Goal: Information Seeking & Learning: Find specific fact

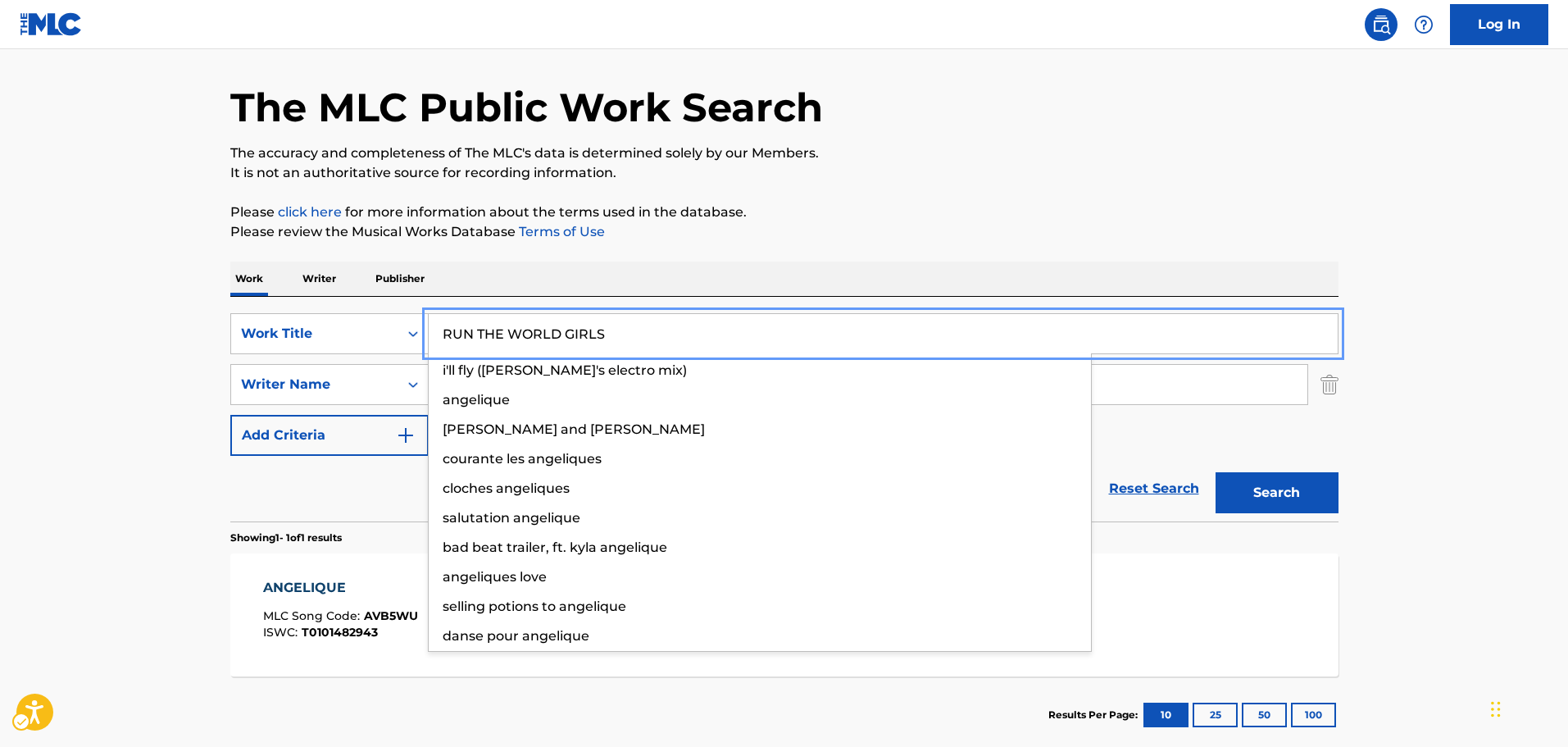
type input "RUN THE WORLD GIRLS"
click at [358, 509] on div "Reset Search Search" at bounding box center [784, 488] width 1108 height 66
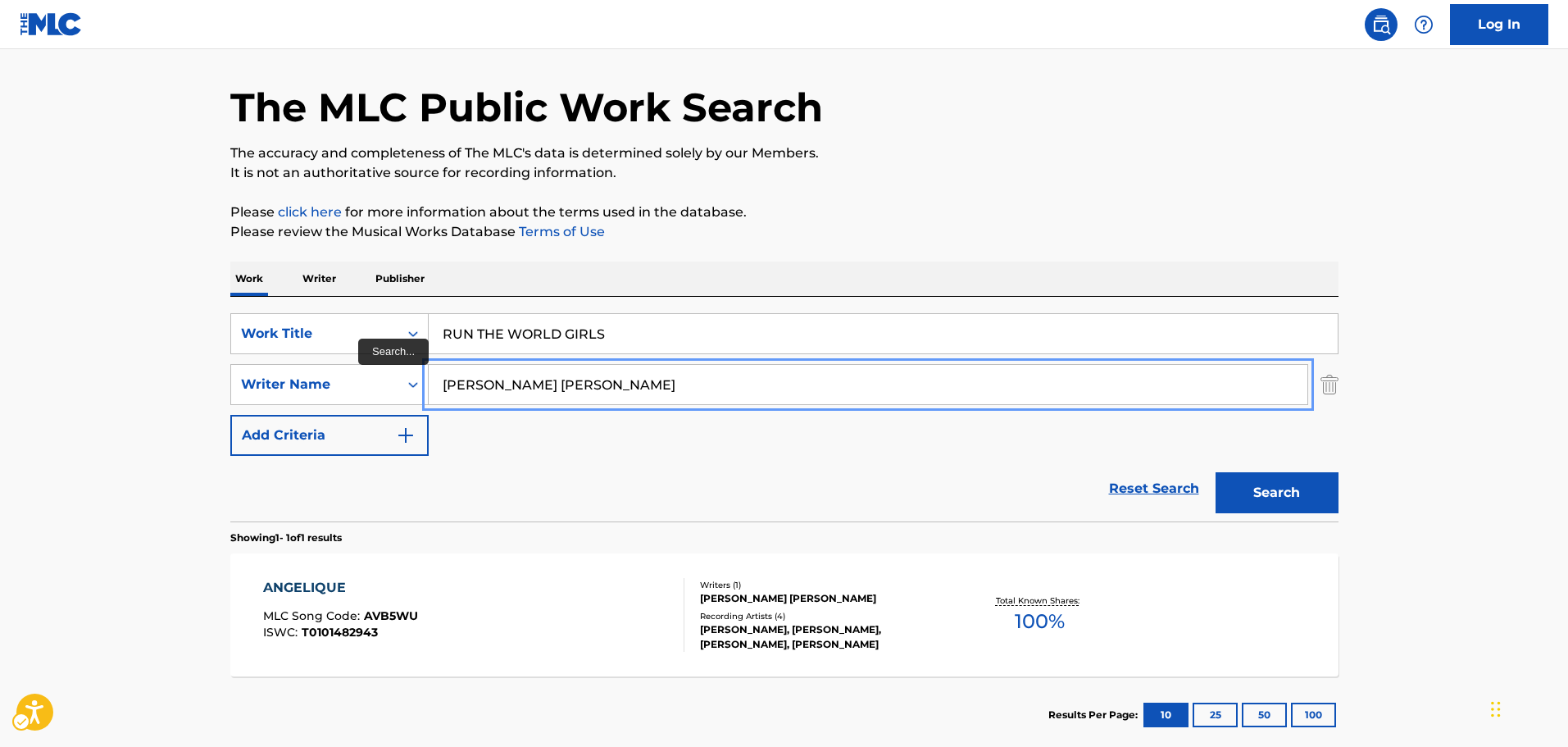
drag, startPoint x: 777, startPoint y: 390, endPoint x: 430, endPoint y: 389, distance: 347.0
paste input "TERIUS [PERSON_NAME] [PERSON_NAME]"
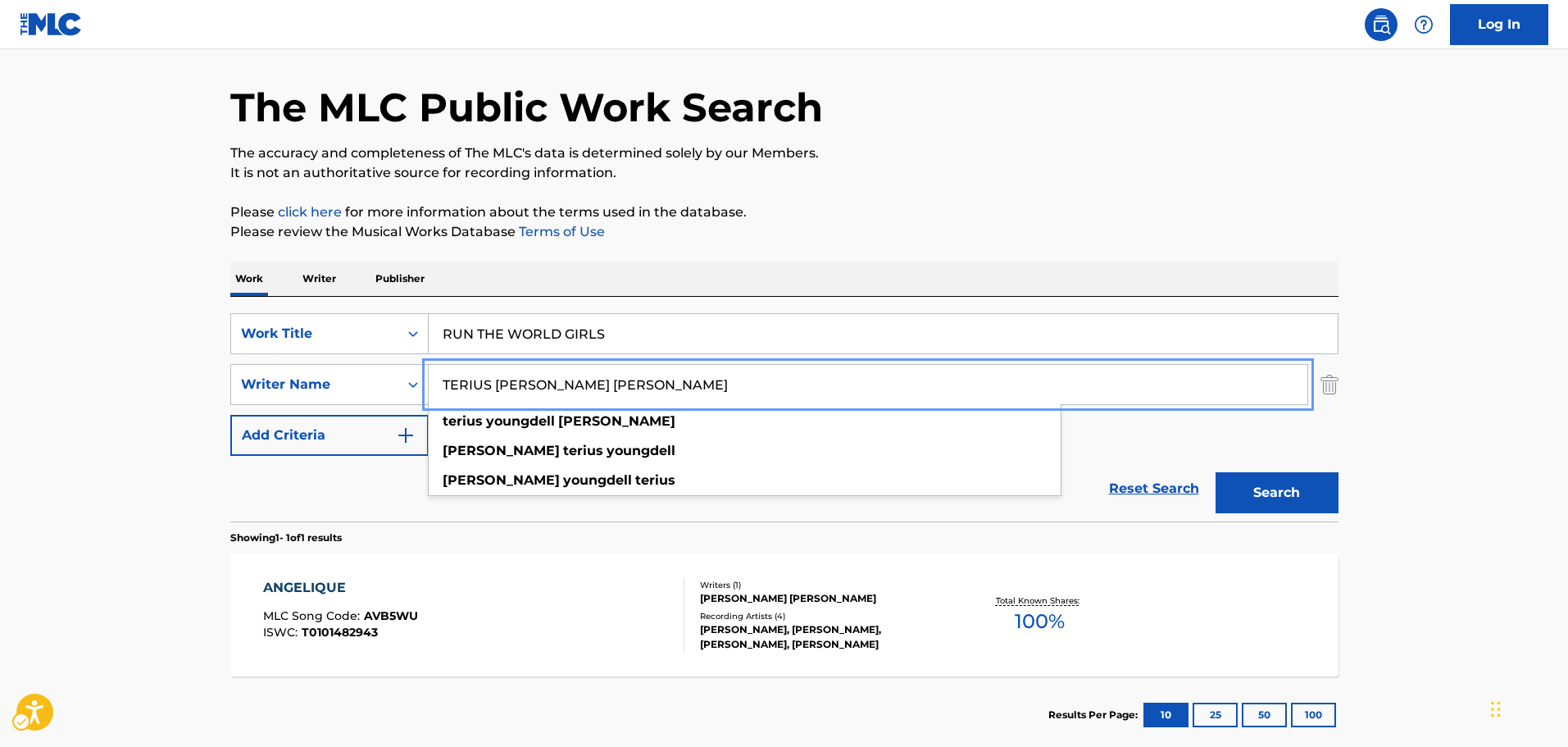
type input "TERIUS [PERSON_NAME] [PERSON_NAME]"
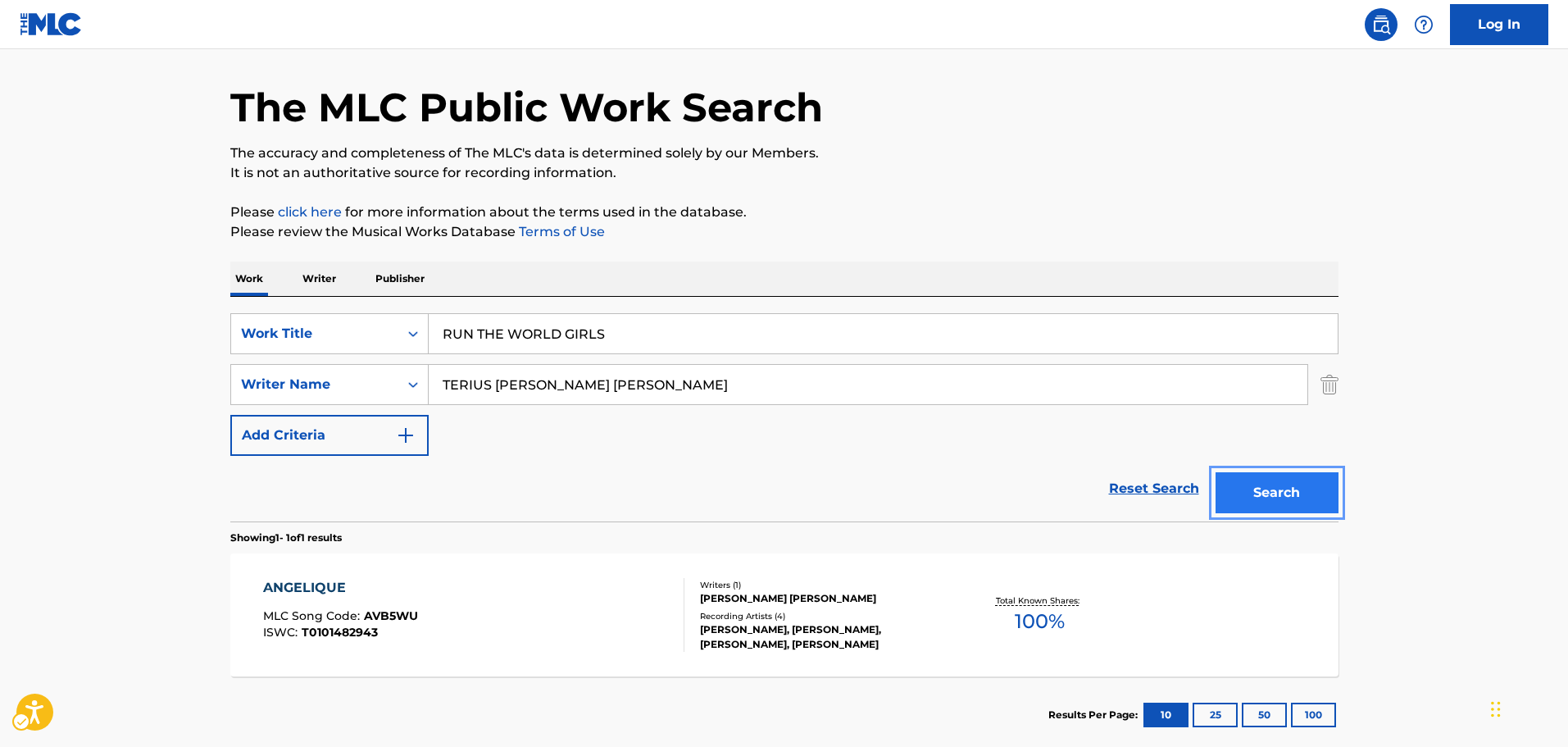
click at [1327, 479] on button "Search" at bounding box center [1276, 493] width 123 height 41
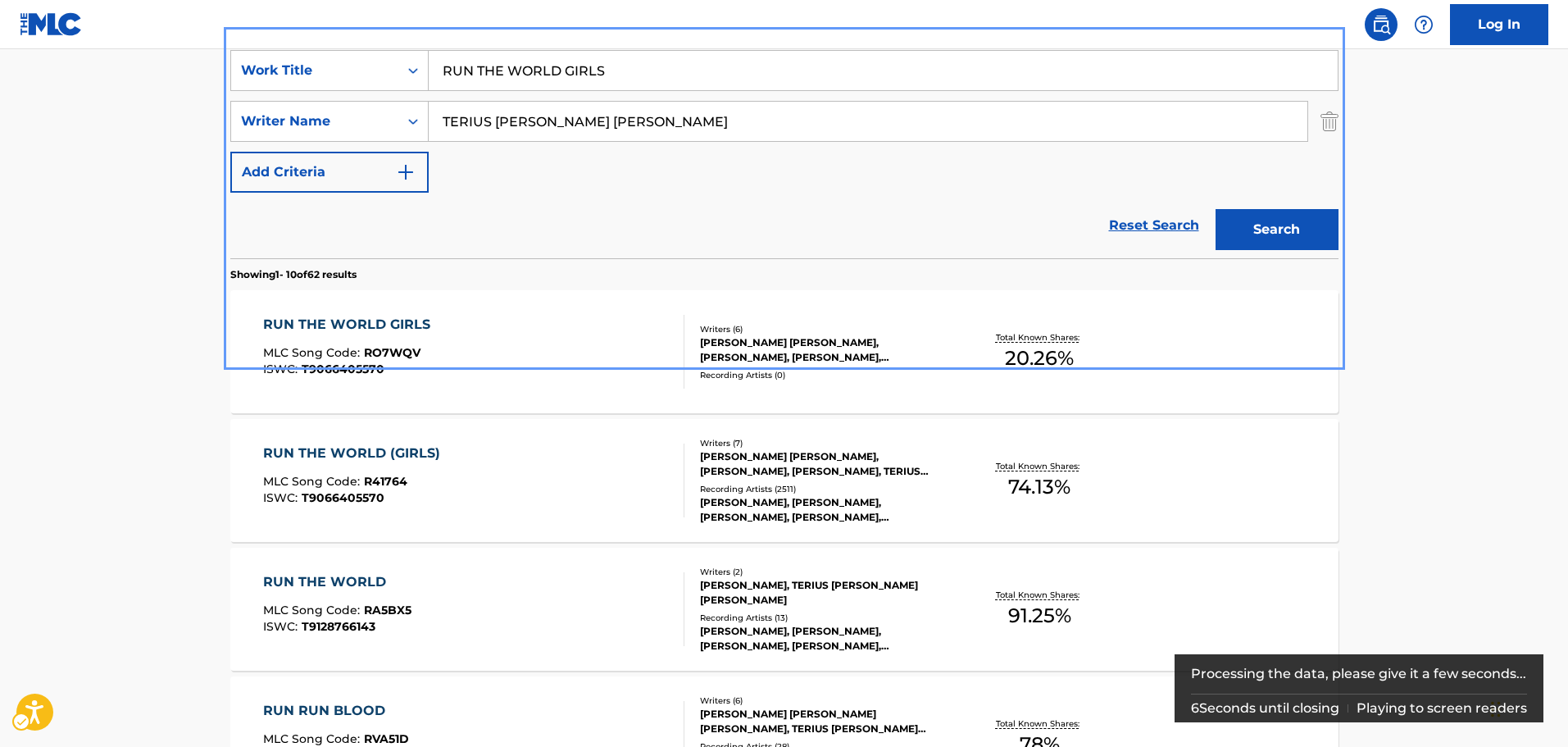
scroll to position [328, 0]
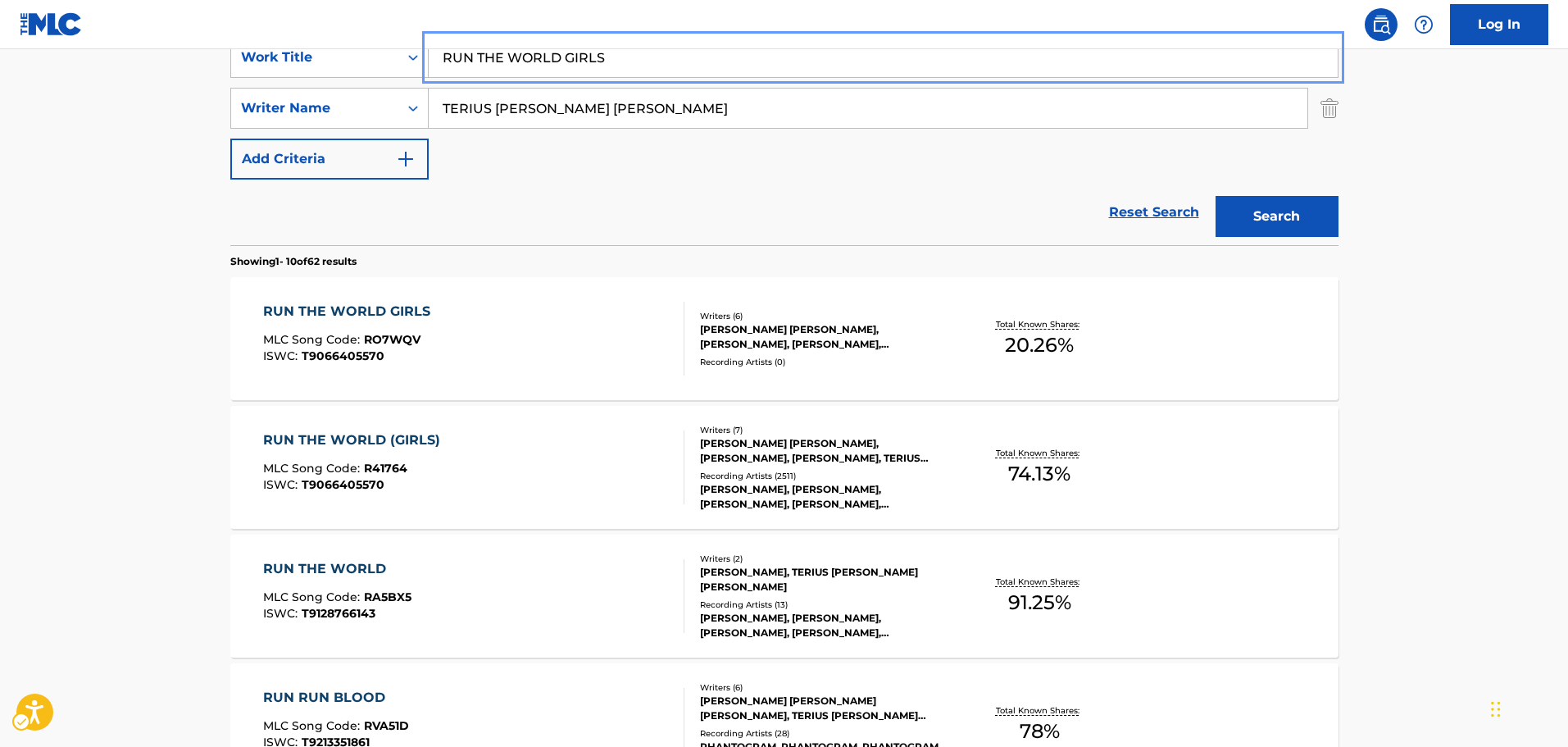
paste input "MY TEARS RICOCHET"
drag, startPoint x: 644, startPoint y: 63, endPoint x: 127, endPoint y: 127, distance: 520.9
click at [127, 127] on main "The MLC Public Work Search The accuracy and completeness of The MLC's data is d…" at bounding box center [784, 686] width 1568 height 1930
type input "MY TEARS RICOCHET"
click at [599, 190] on div "Reset Search Search" at bounding box center [784, 212] width 1108 height 66
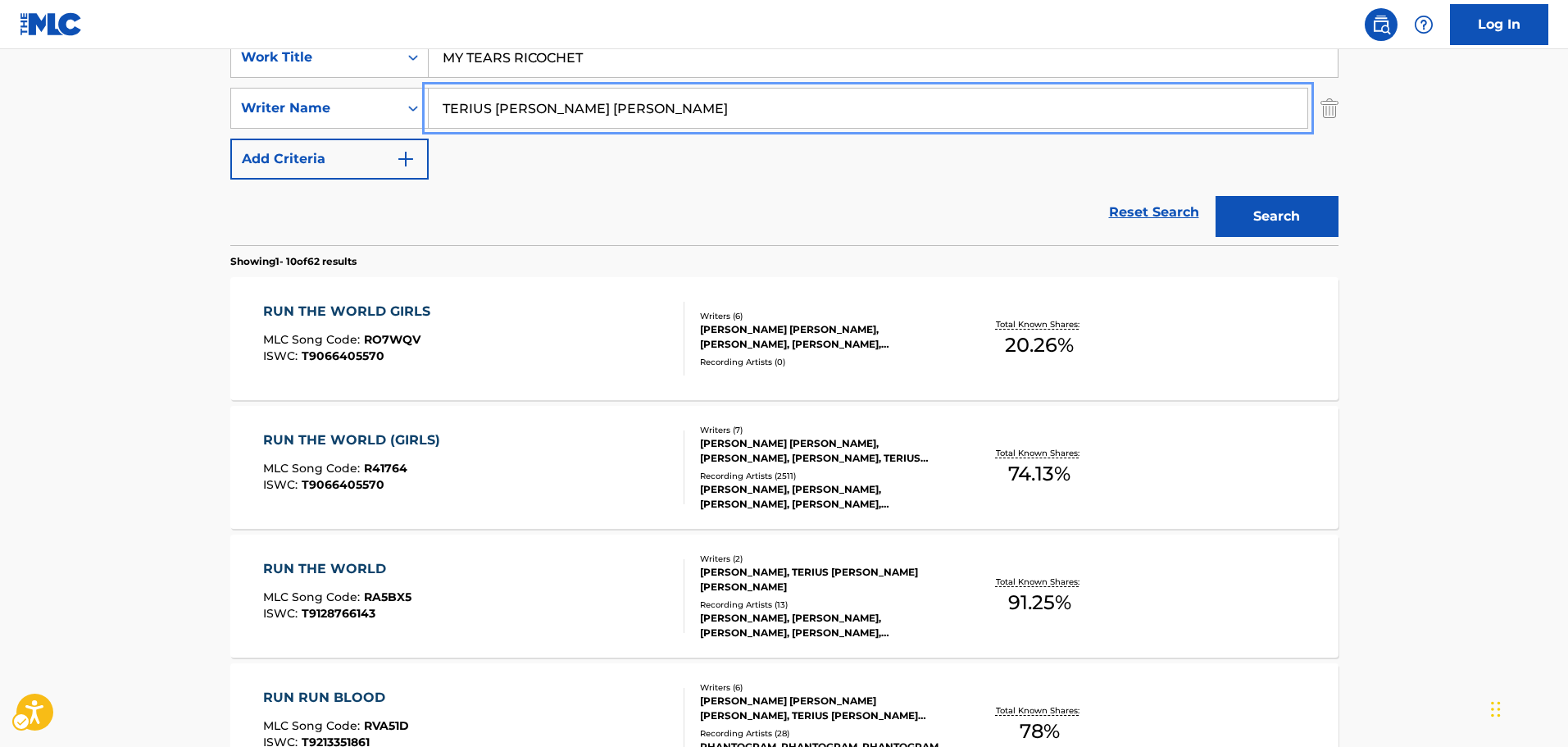
paste input "[PERSON_NAME]"
drag, startPoint x: 645, startPoint y: 107, endPoint x: 304, endPoint y: 139, distance: 342.5
click at [304, 139] on div "SearchWithCriteria72d907c4-f0ec-4456-803d-15d57347cf53 Work Title MY TEARS RICO…" at bounding box center [784, 108] width 1108 height 143
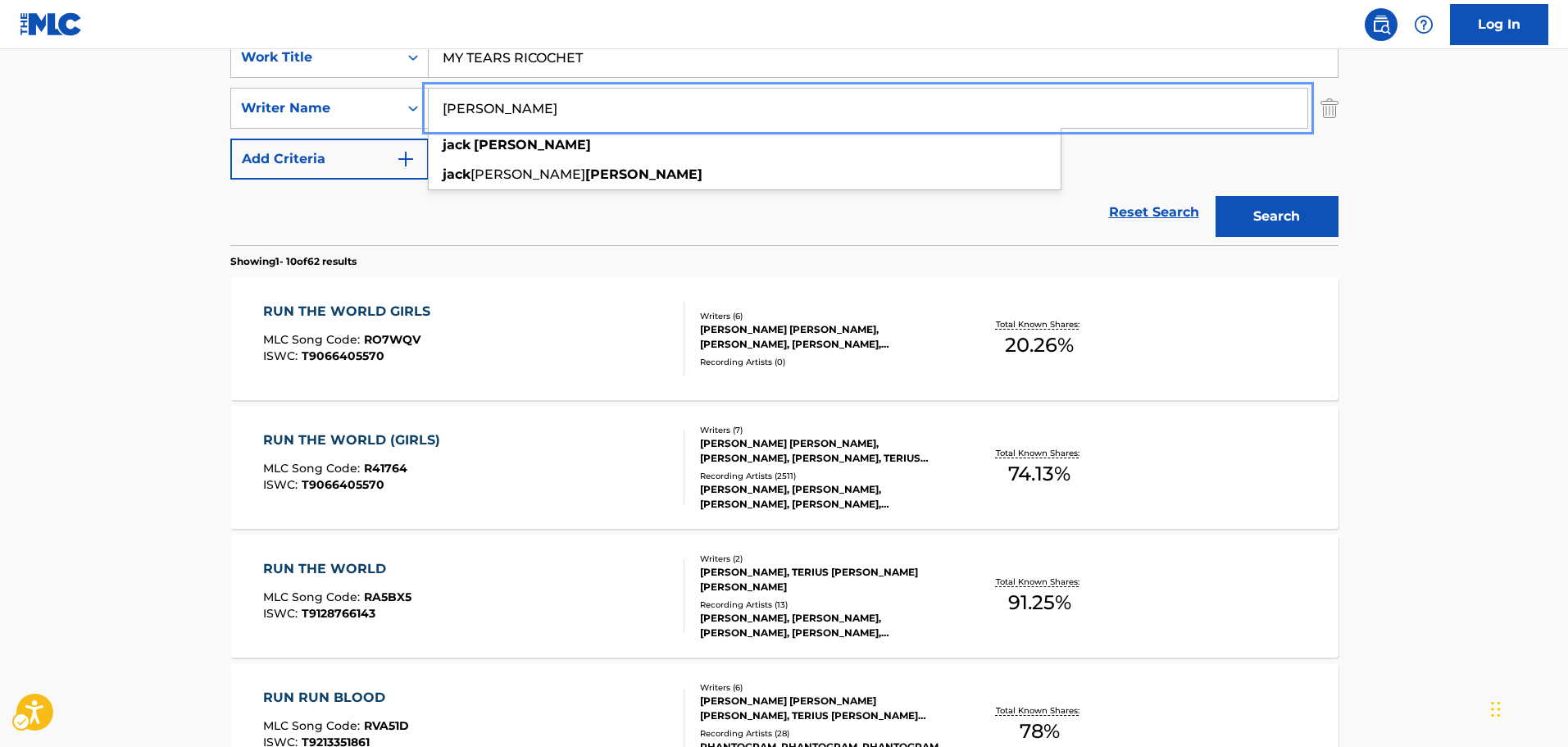
type input "[PERSON_NAME]"
click at [1282, 224] on button "Search" at bounding box center [1276, 216] width 123 height 41
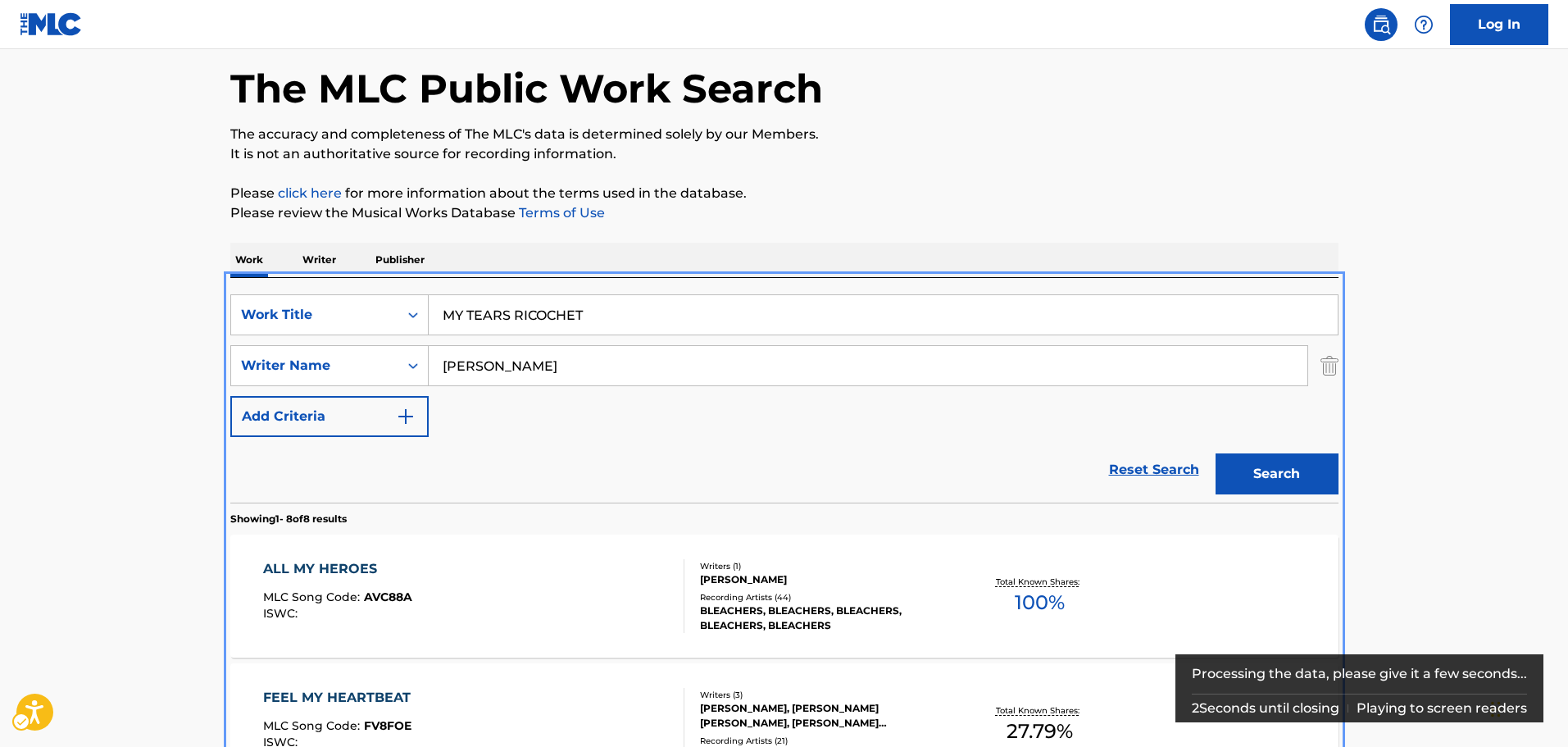
scroll to position [21, 0]
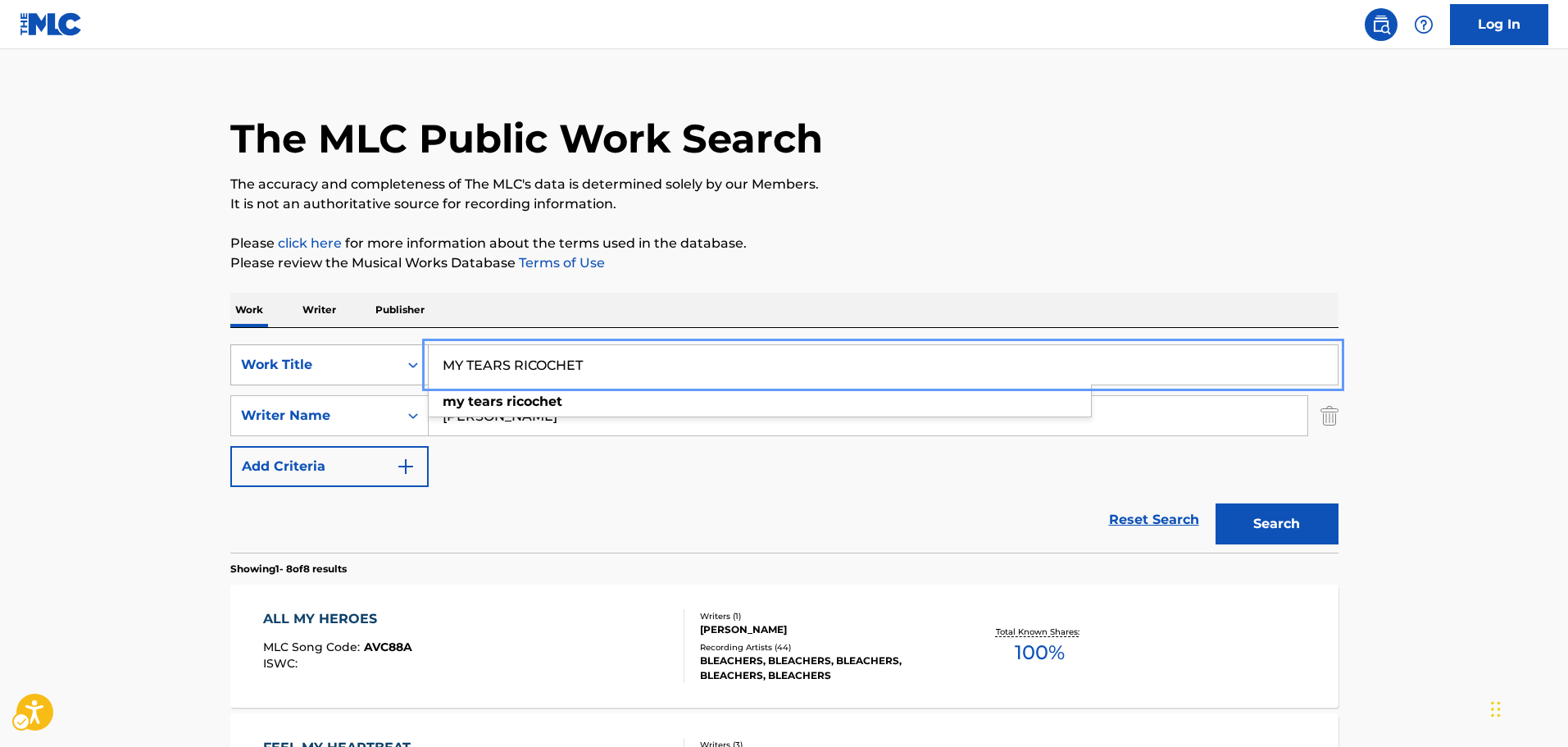
paste input "FRIESENJUNG"
drag, startPoint x: 625, startPoint y: 368, endPoint x: 404, endPoint y: 368, distance: 221.0
click at [404, 368] on div "SearchWithCriteria72d907c4-f0ec-4456-803d-15d57347cf53 Work Title FRIESENJUNG m…" at bounding box center [784, 365] width 1108 height 41
type input "FRIESENJUNG"
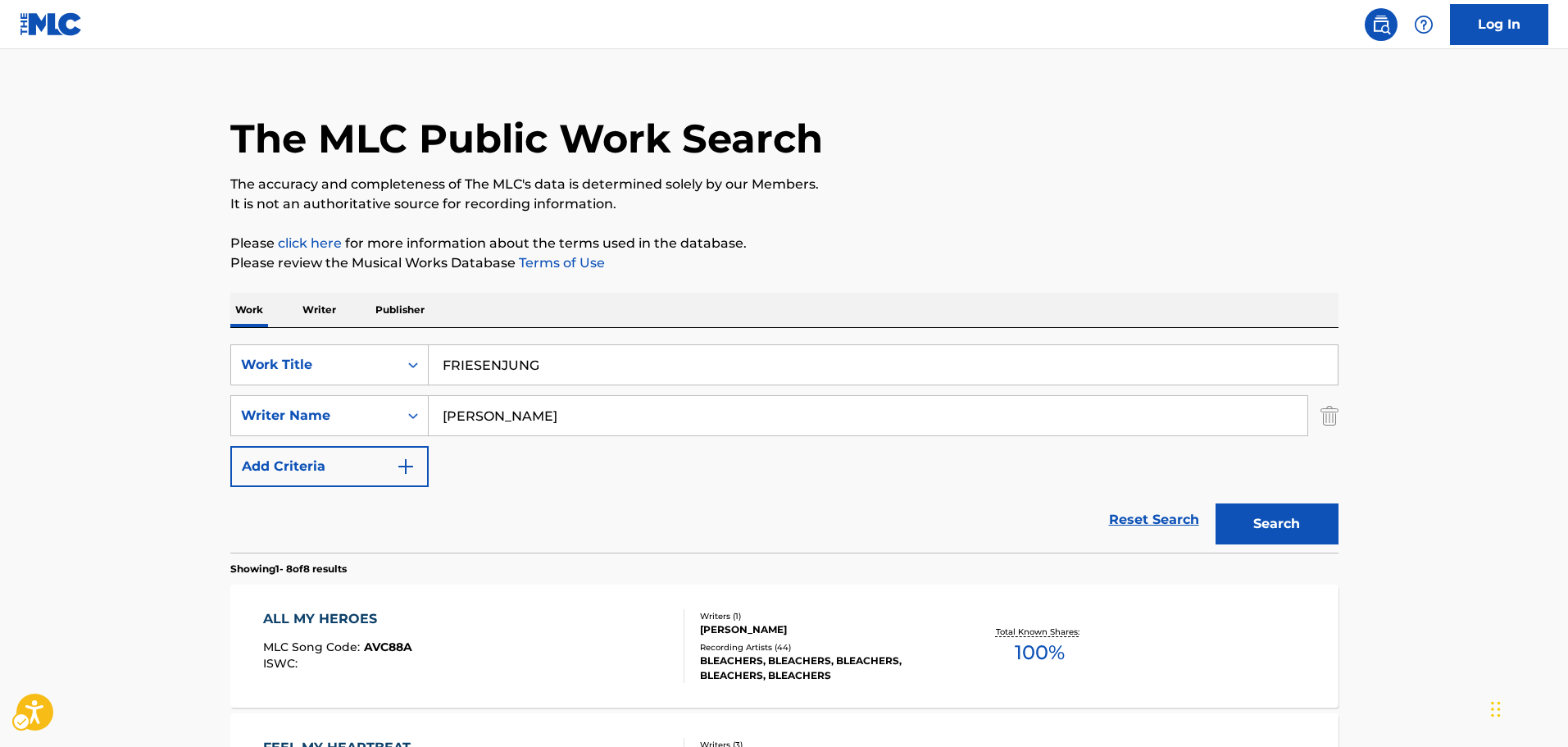
click at [525, 481] on div "SearchWithCriteria72d907c4-f0ec-4456-803d-15d57347cf53 Work Title FRIESENJUNG S…" at bounding box center [784, 416] width 1108 height 143
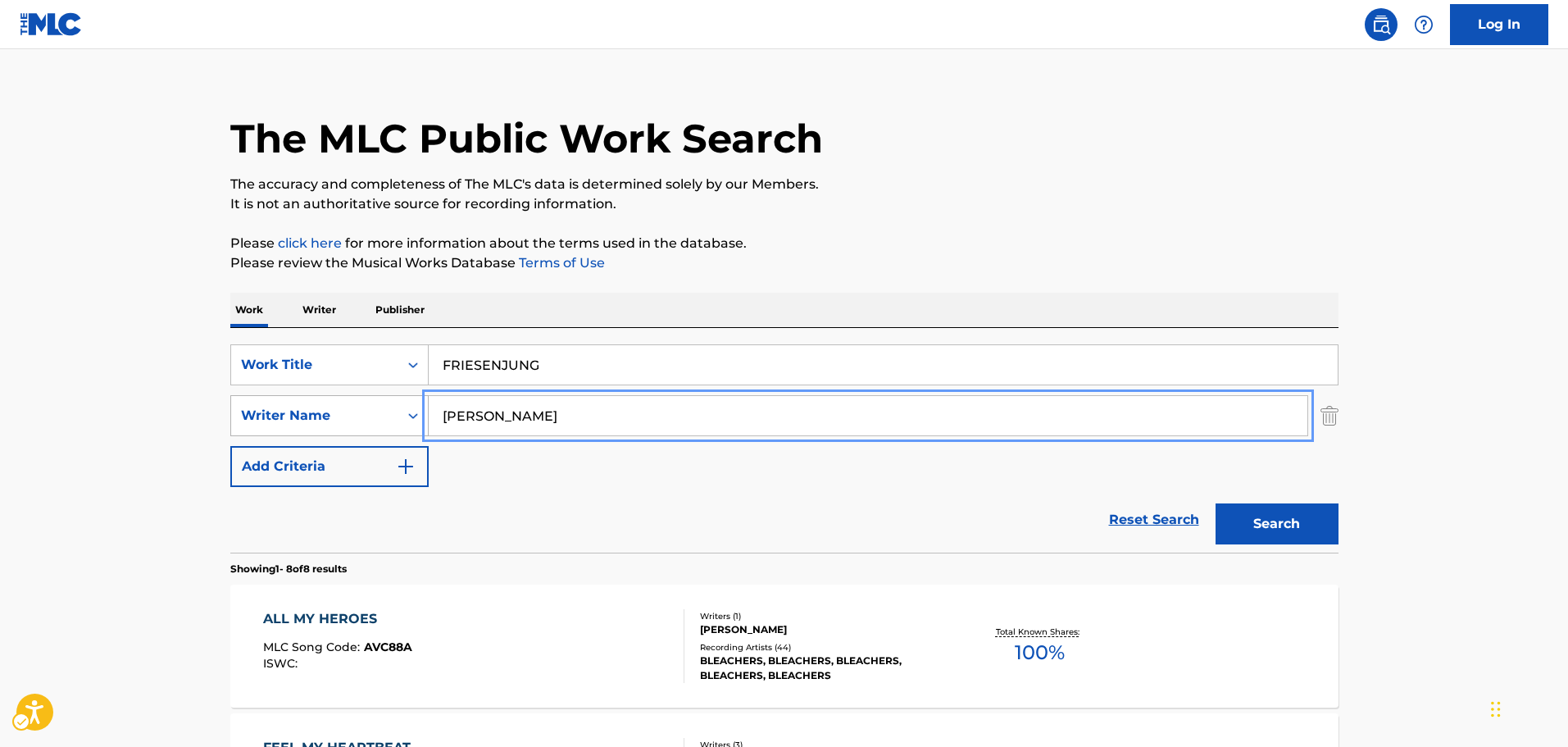
paste input "[PERSON_NAME]"
drag, startPoint x: 541, startPoint y: 413, endPoint x: 464, endPoint y: 399, distance: 78.3
click at [328, 402] on div "SearchWithCriteriac6bf82ec-15f8-4af9-baee-fd5c25b93b35 Writer Name [PERSON_NAME]" at bounding box center [784, 416] width 1108 height 41
type input "[PERSON_NAME]"
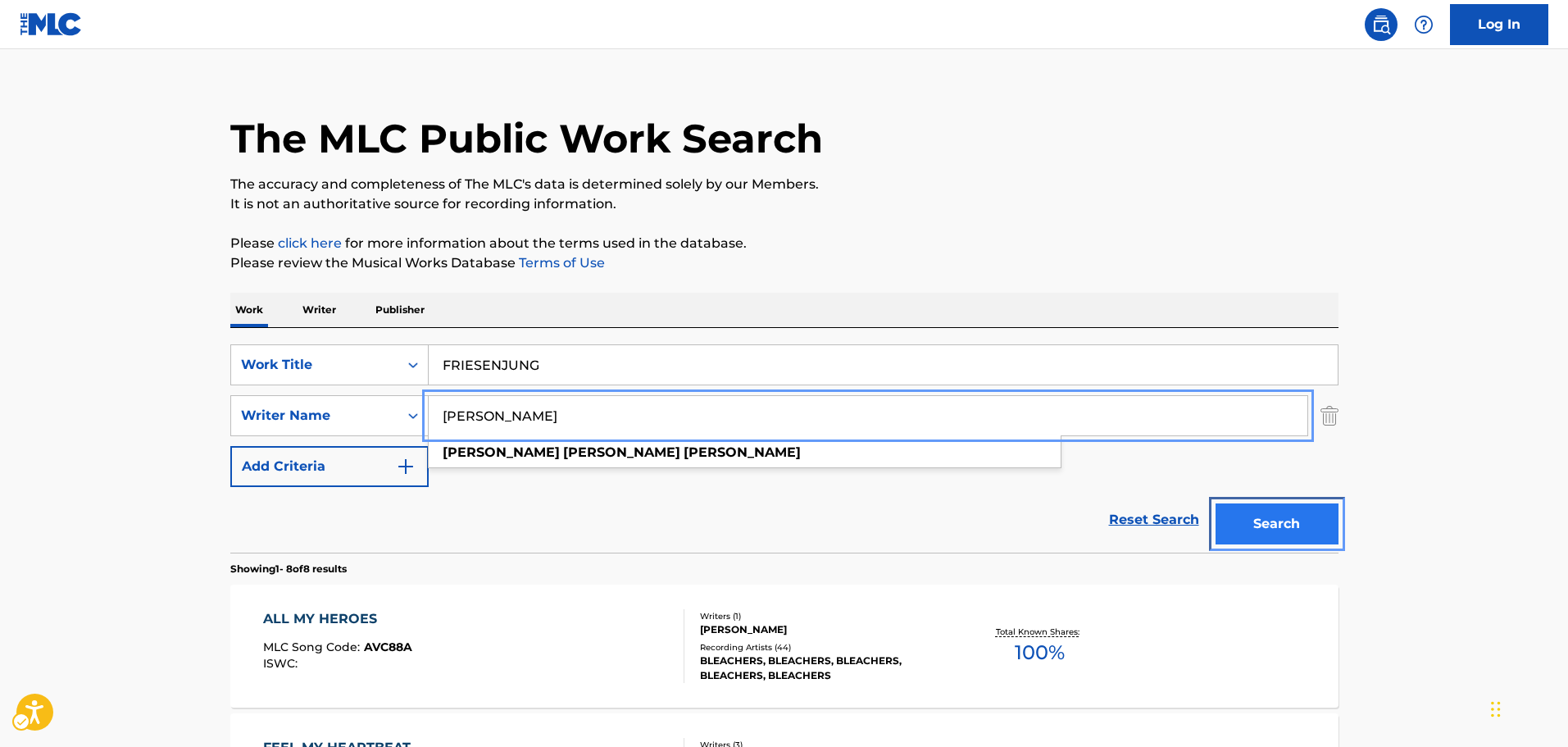
click at [1309, 529] on button "Search" at bounding box center [1276, 524] width 123 height 41
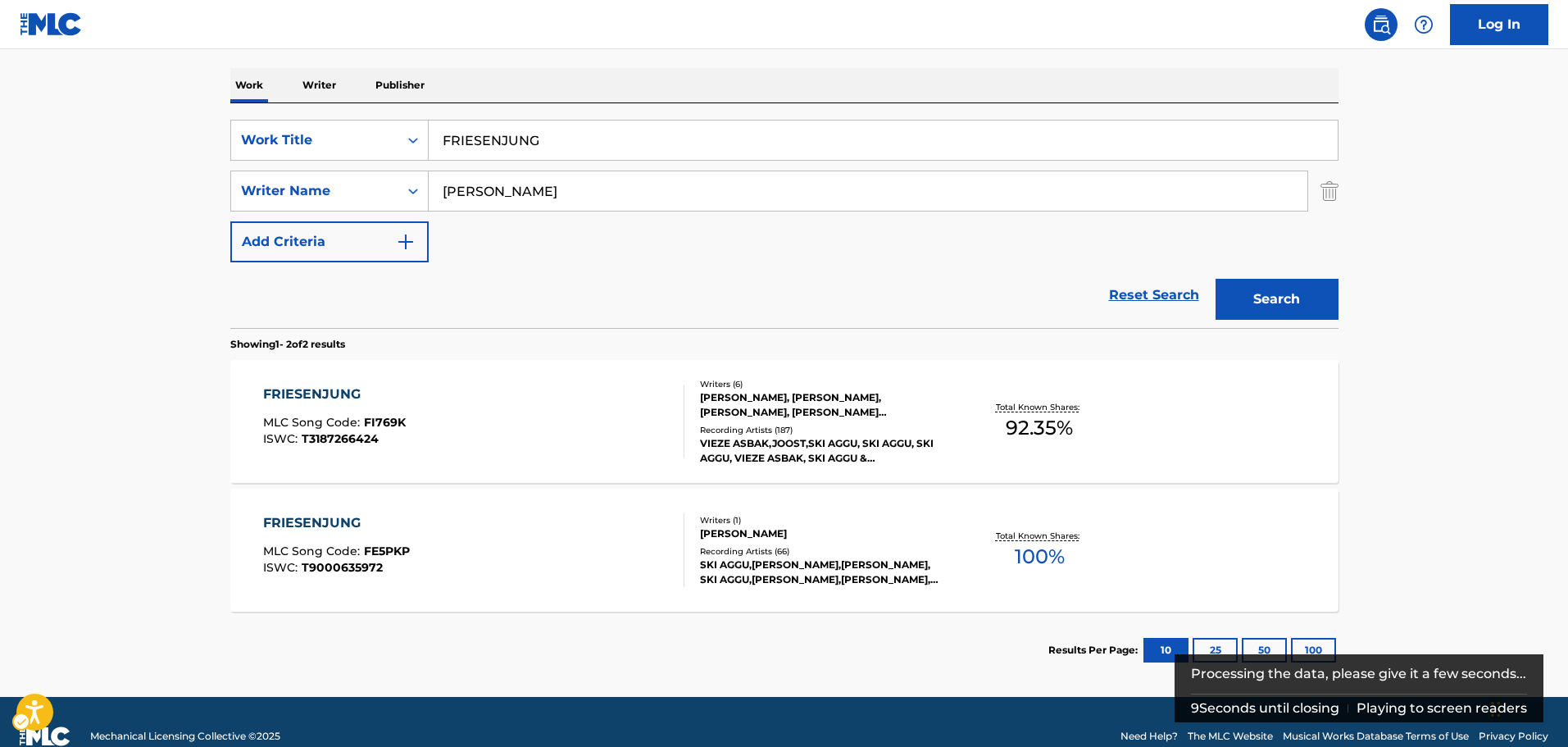
scroll to position [246, 0]
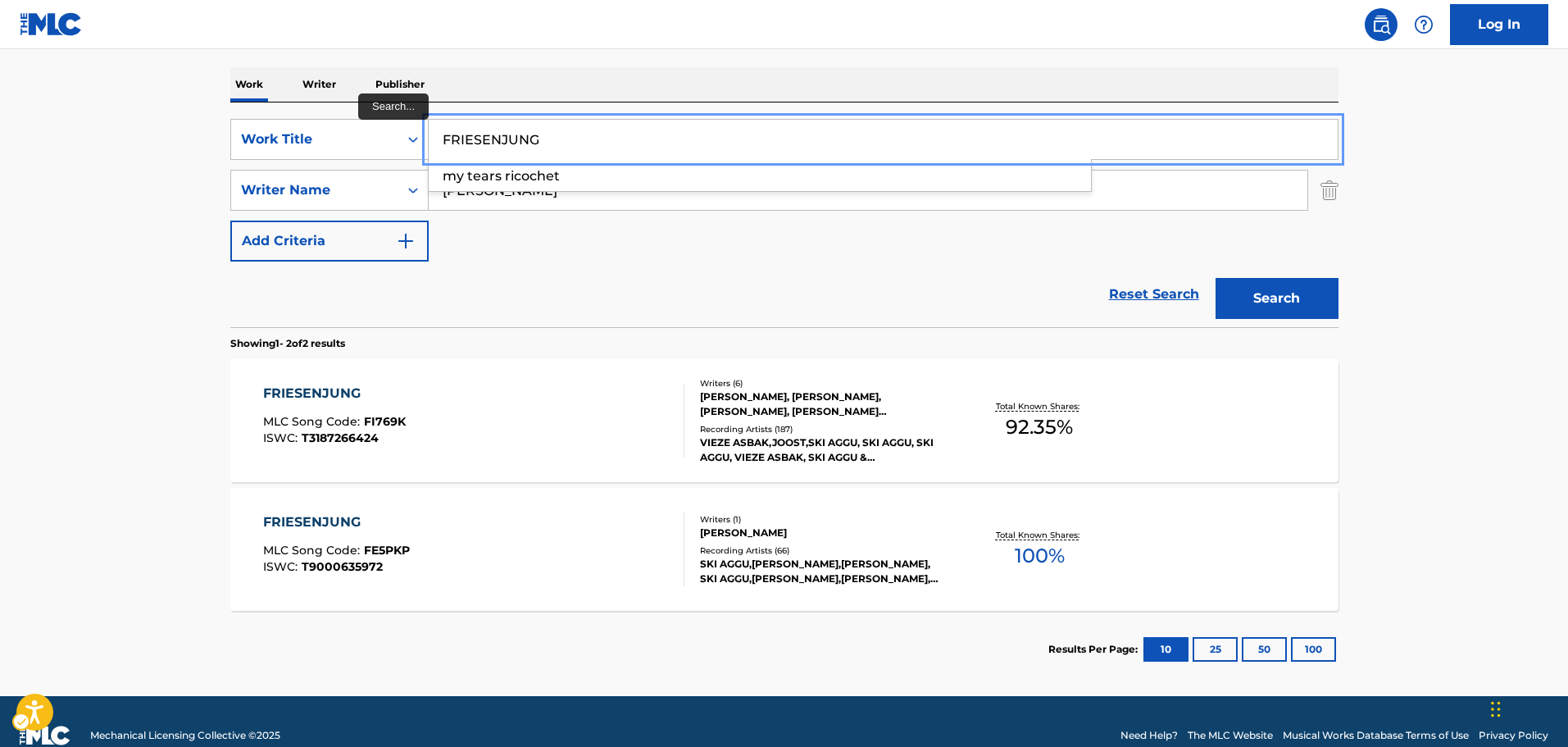
paste input "SYNCHRONICITY II"
drag, startPoint x: 632, startPoint y: 145, endPoint x: 275, endPoint y: 187, distance: 359.5
click at [276, 169] on div "SearchWithCriteria72d907c4-f0ec-4456-803d-15d57347cf53 Work Title SYNCHRONICITY…" at bounding box center [784, 189] width 1108 height 143
type input "SYNCHRONICITY II"
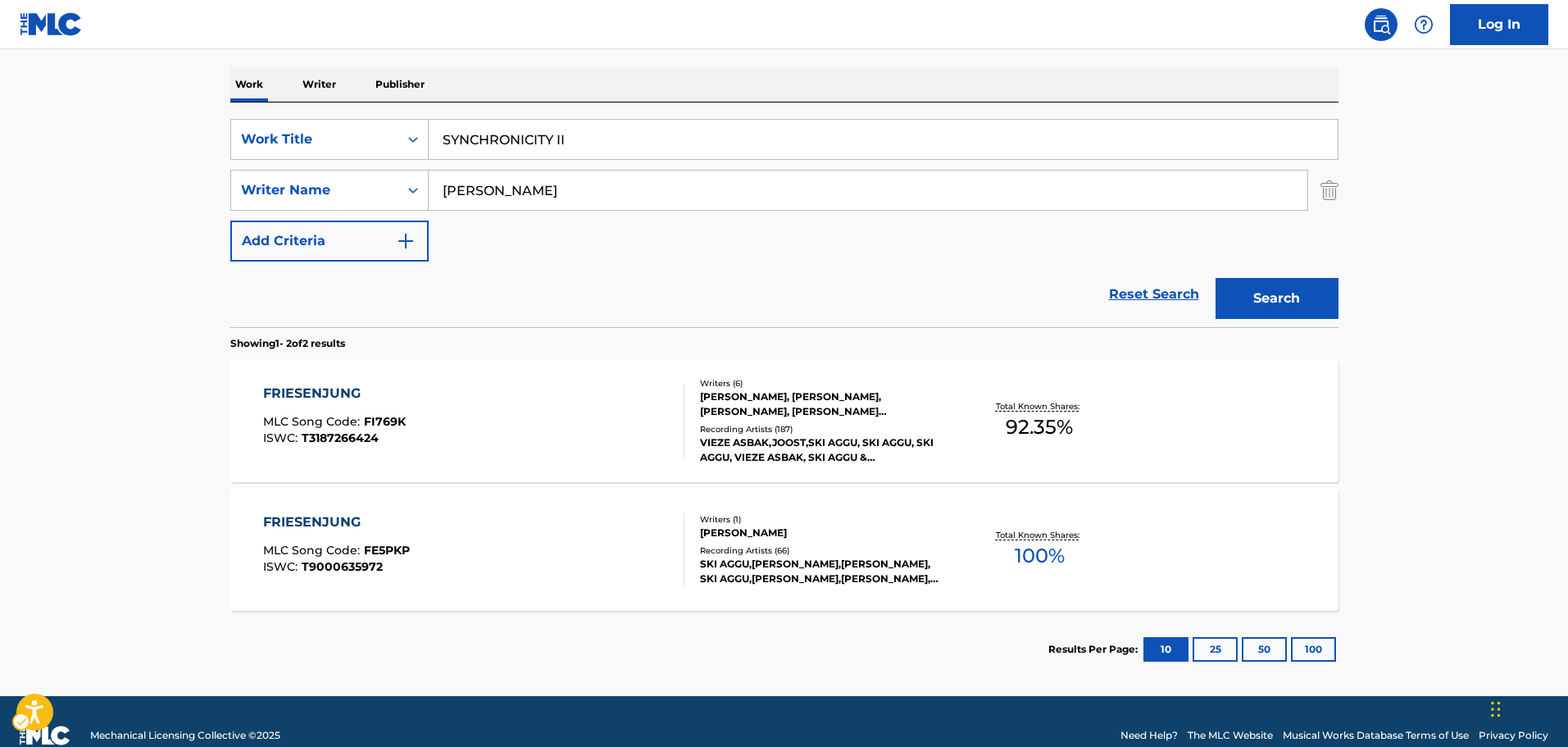
click at [523, 291] on div "Reset Search Search" at bounding box center [784, 294] width 1108 height 66
click at [1296, 291] on button "Search" at bounding box center [1276, 299] width 123 height 41
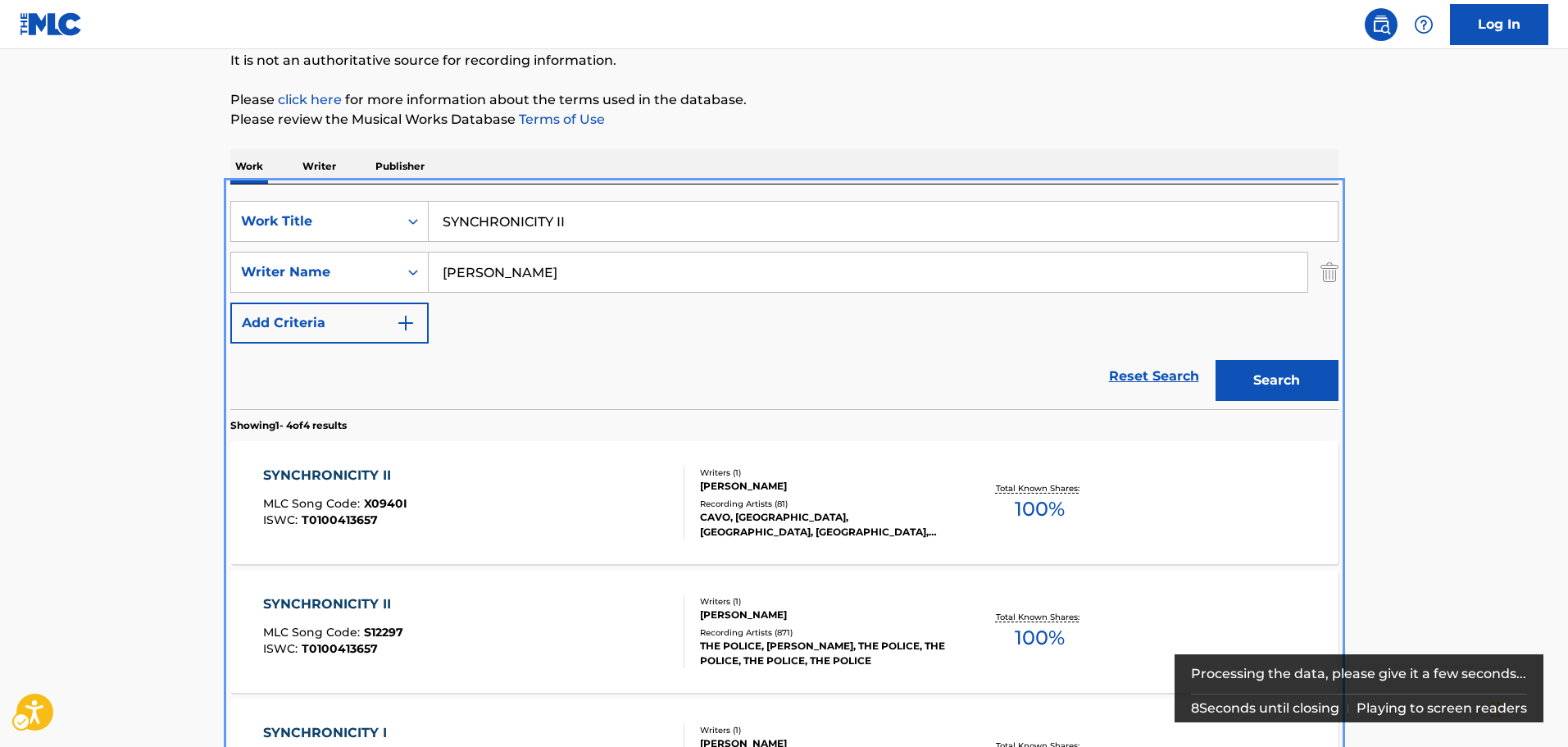
scroll to position [348, 0]
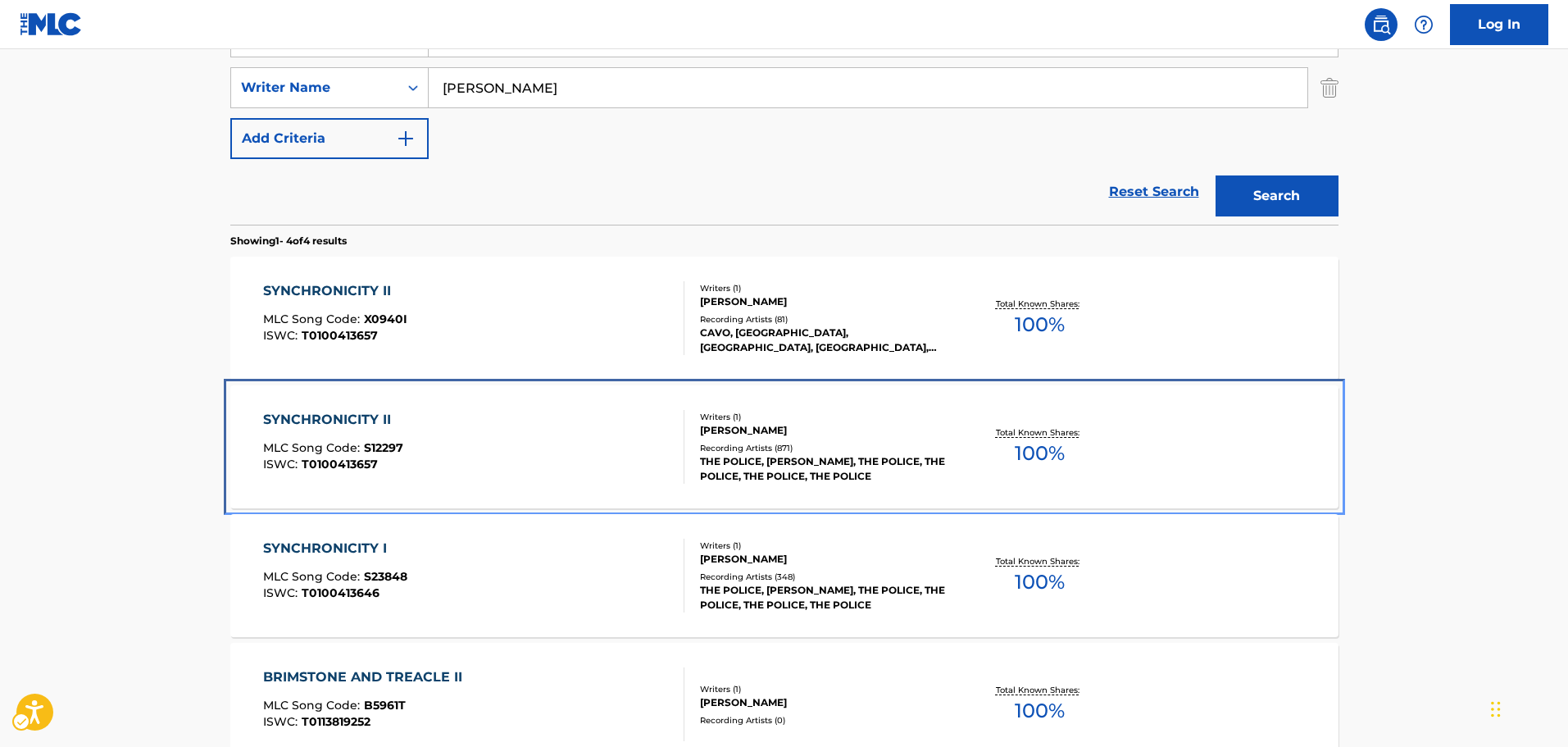
click at [806, 419] on div "Writers ( 1 )" at bounding box center [824, 417] width 248 height 13
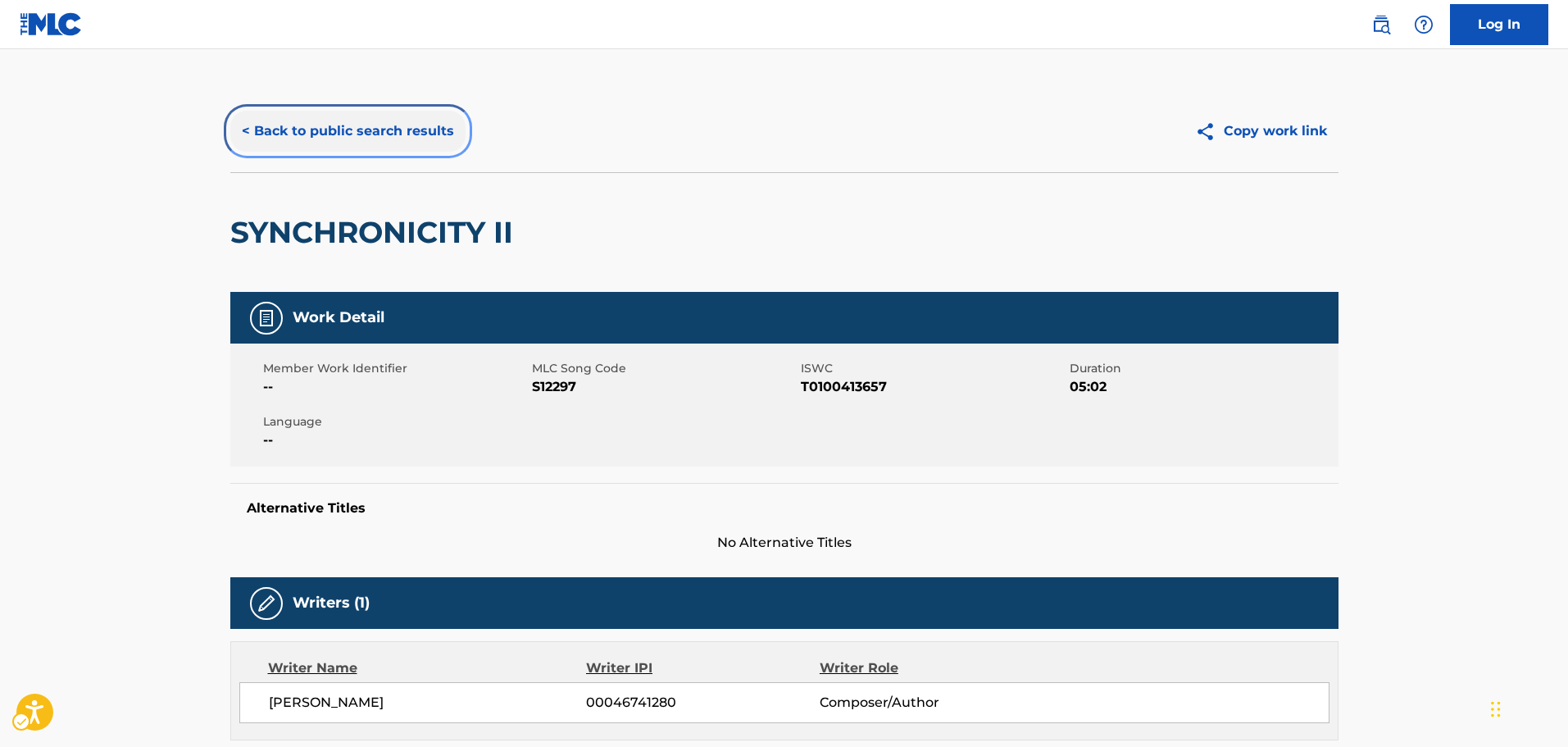
click at [386, 126] on button "< Back to public search results" at bounding box center [348, 131] width 235 height 41
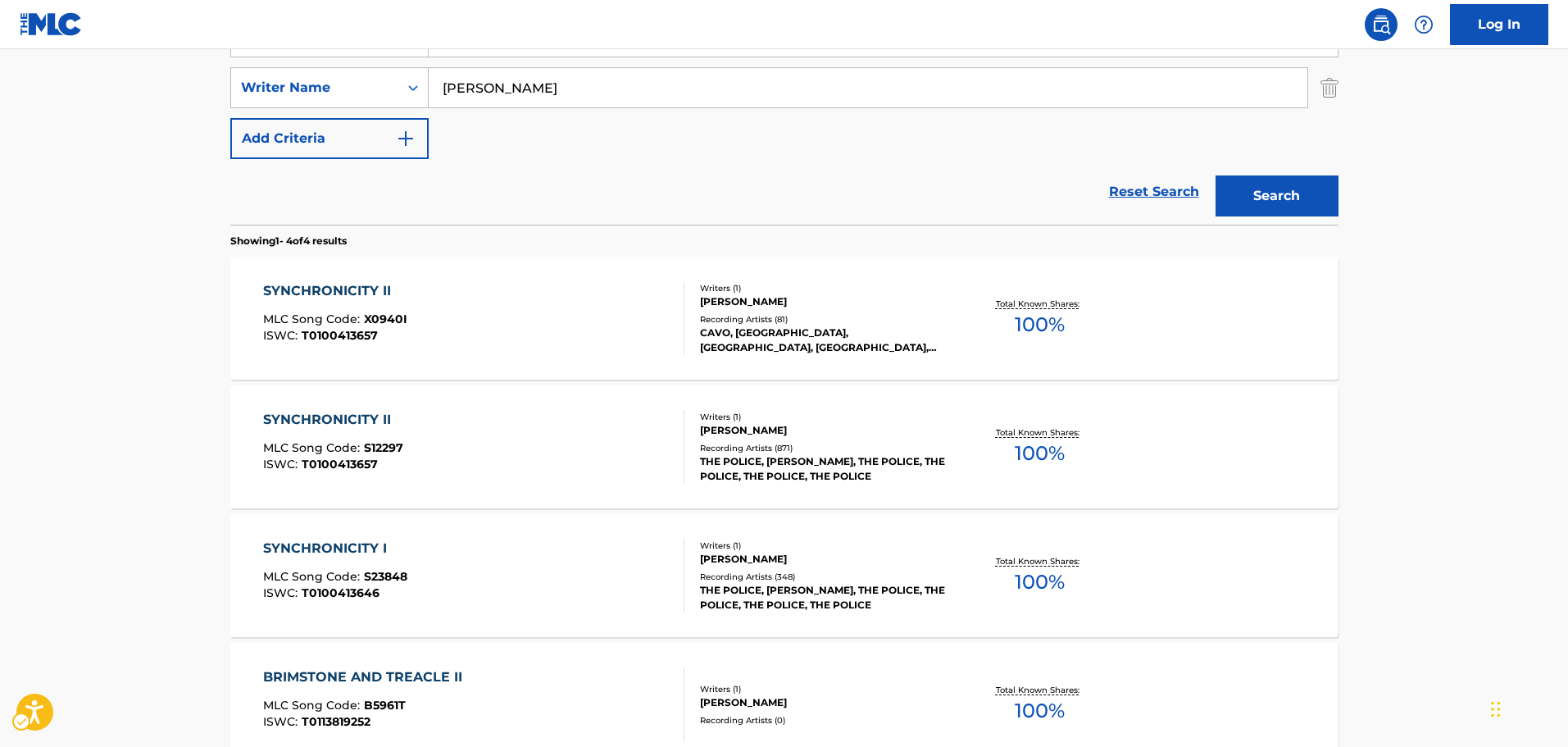
scroll to position [267, 0]
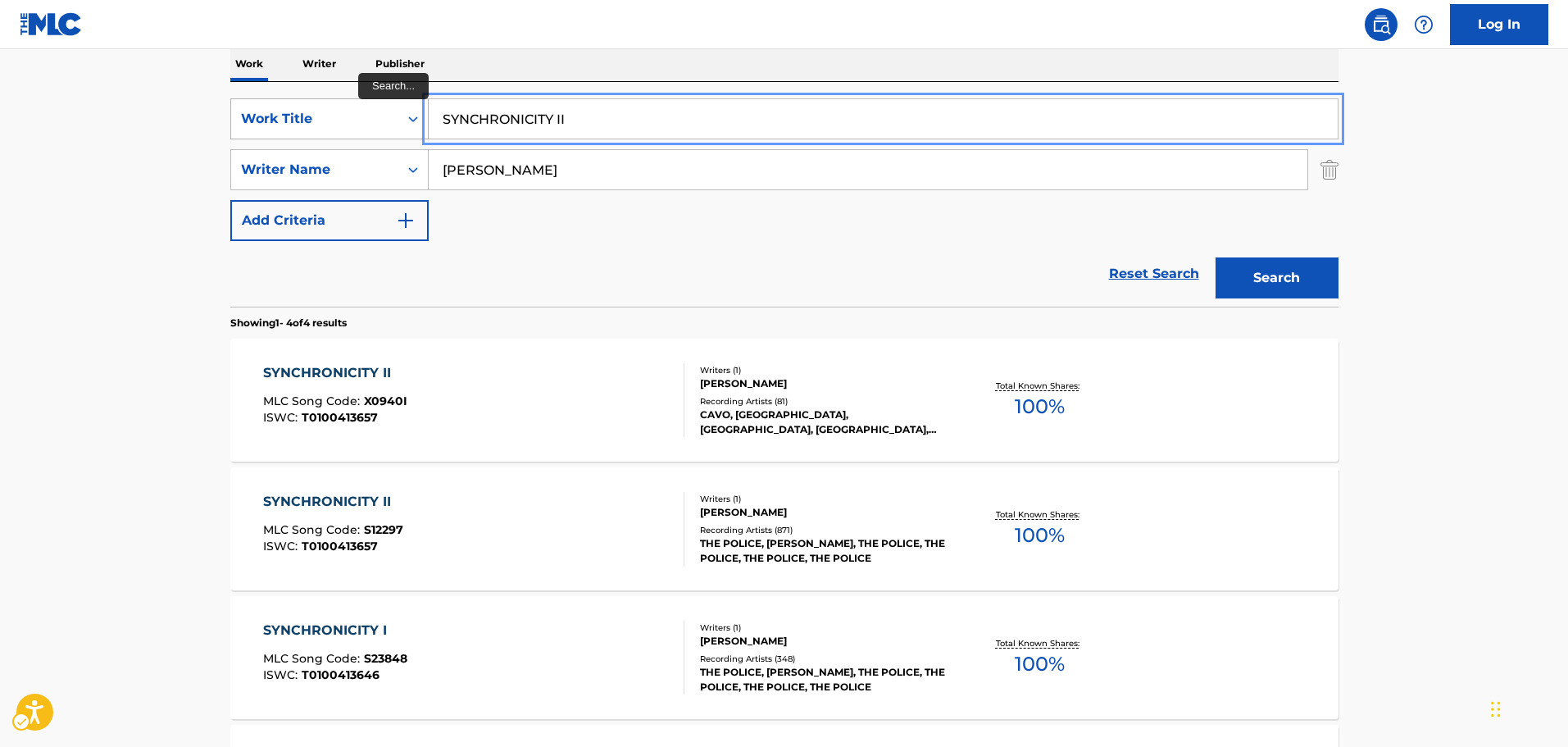
paste input "DEGENERE"
drag, startPoint x: 632, startPoint y: 127, endPoint x: 418, endPoint y: 135, distance: 214.1
type input "DEGENERE"
click at [498, 269] on div "Reset Search Search" at bounding box center [784, 273] width 1108 height 66
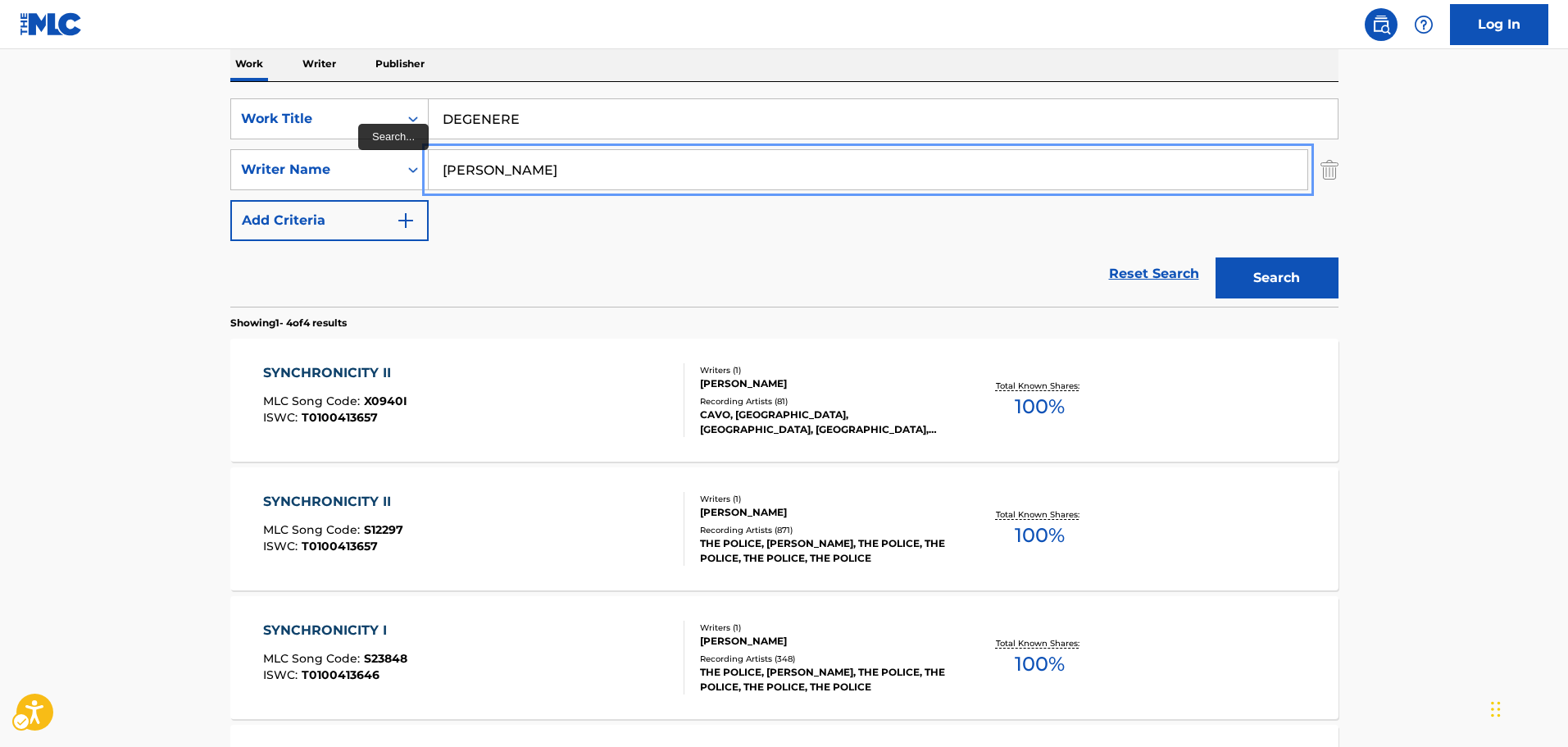
paste input "[PERSON_NAME]"
drag, startPoint x: 688, startPoint y: 167, endPoint x: 259, endPoint y: 200, distance: 430.3
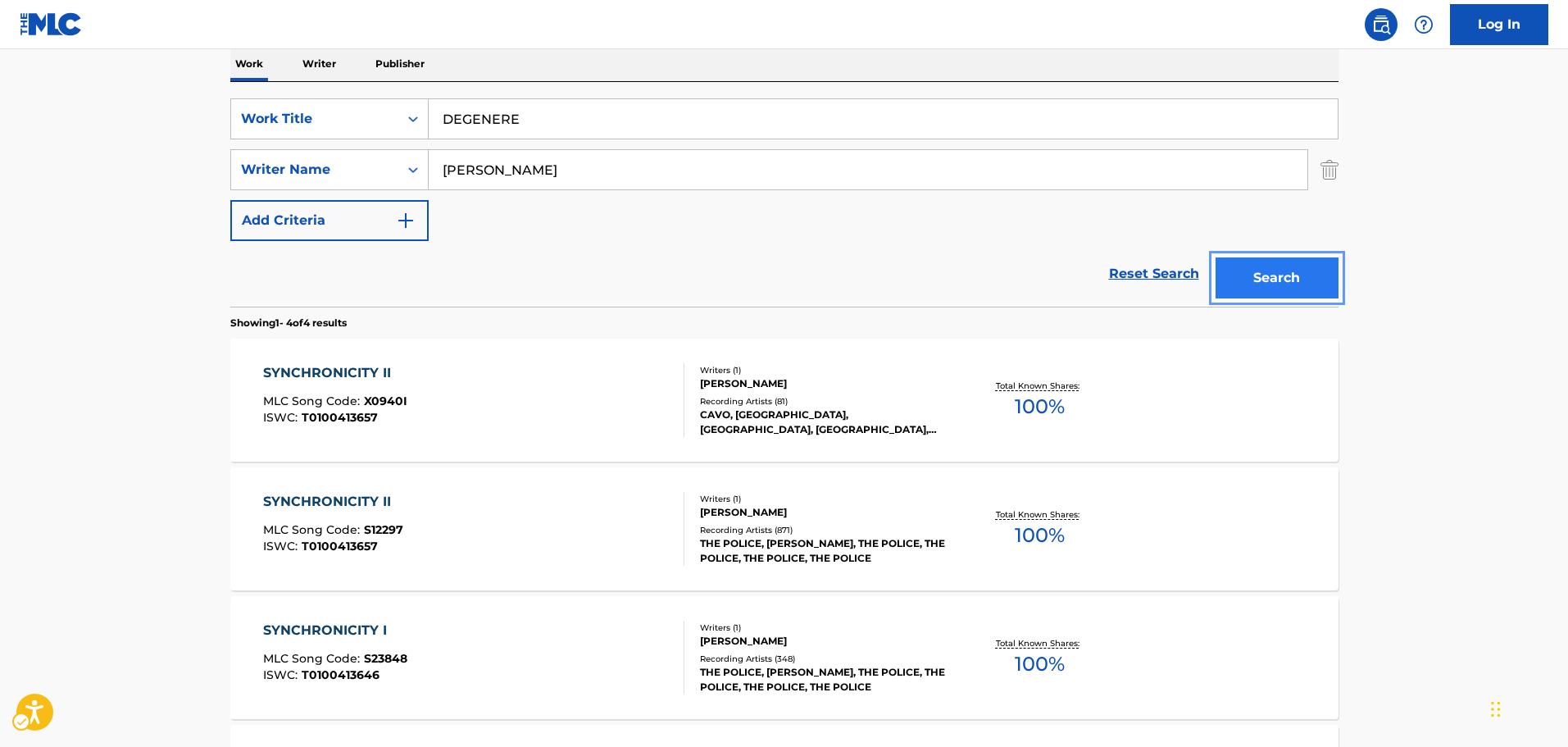
click at [1311, 264] on button "Search" at bounding box center [1276, 278] width 123 height 41
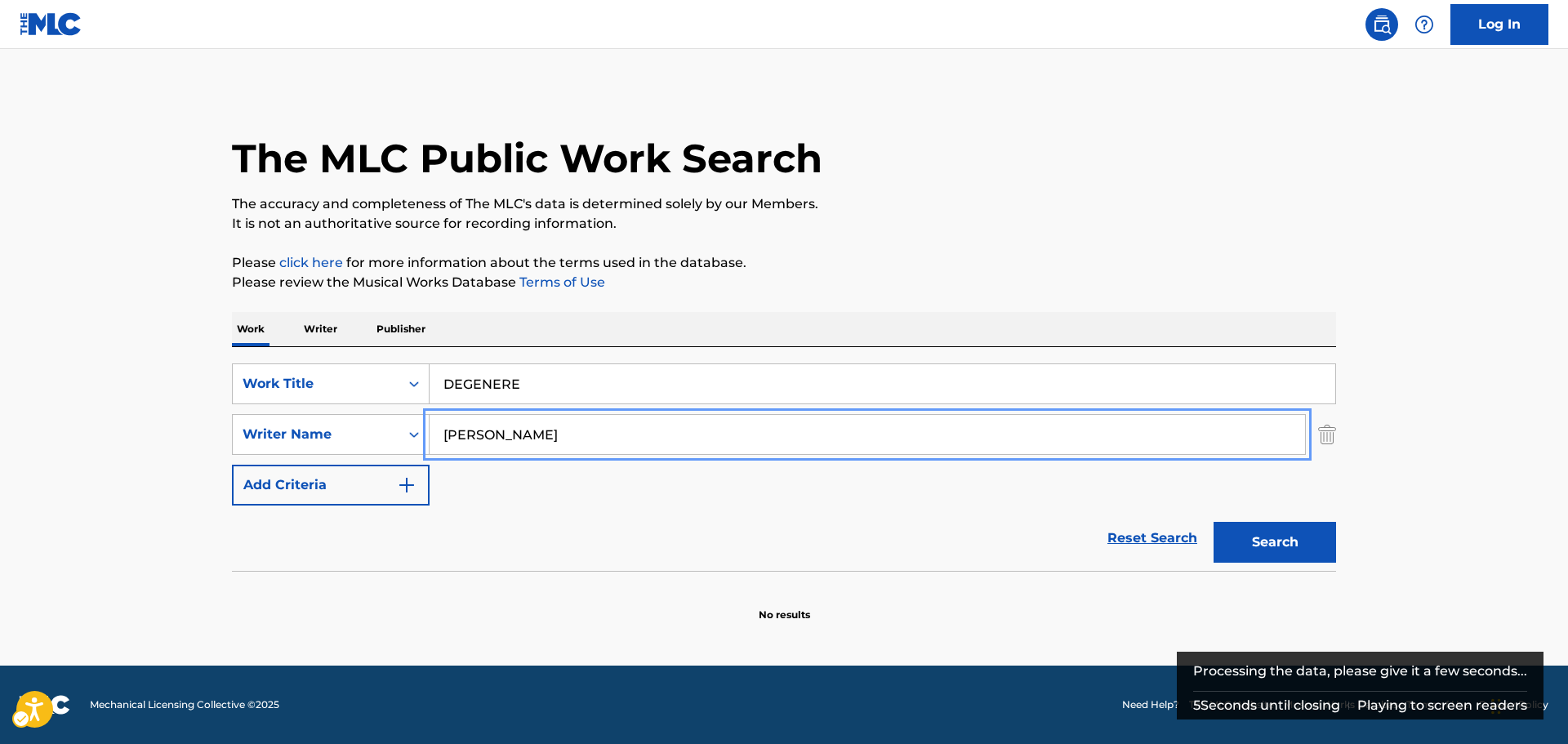
paste input "[PERSON_NAME]"
type input "[PERSON_NAME]"
click at [1264, 540] on button "Search" at bounding box center [1275, 543] width 123 height 41
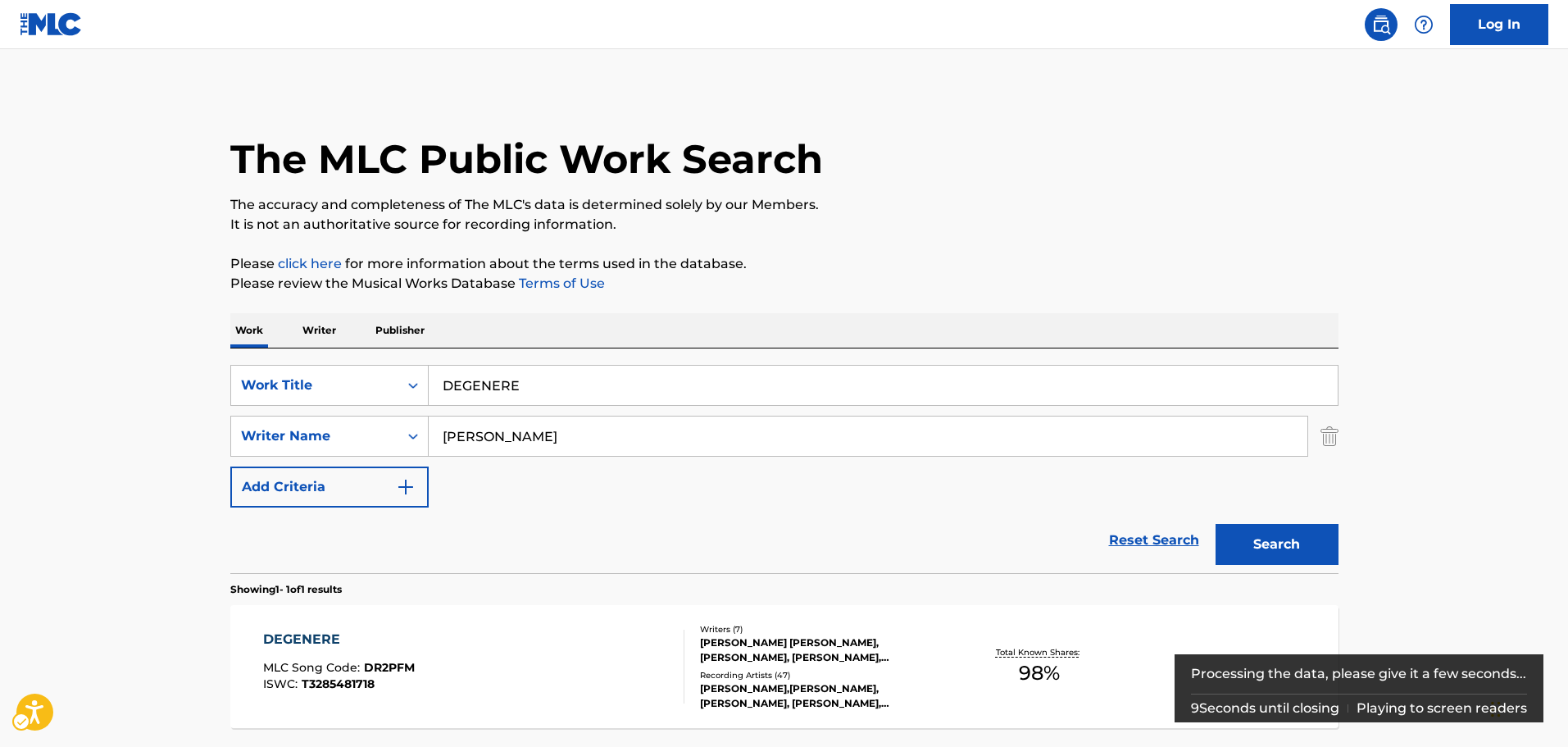
scroll to position [145, 0]
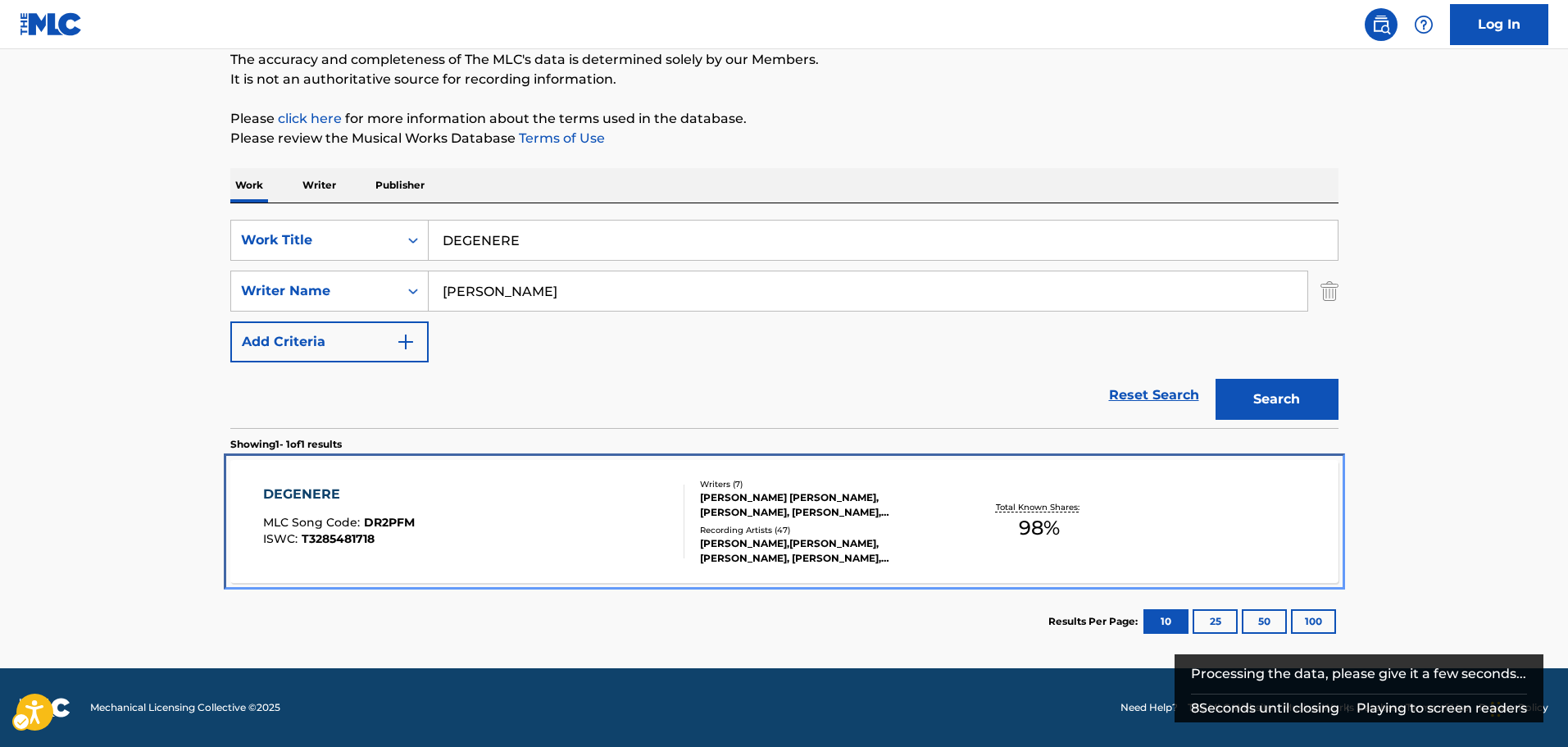
click at [766, 511] on div "[PERSON_NAME] [PERSON_NAME], [PERSON_NAME], [PERSON_NAME], [PERSON_NAME], [PERS…" at bounding box center [824, 505] width 248 height 30
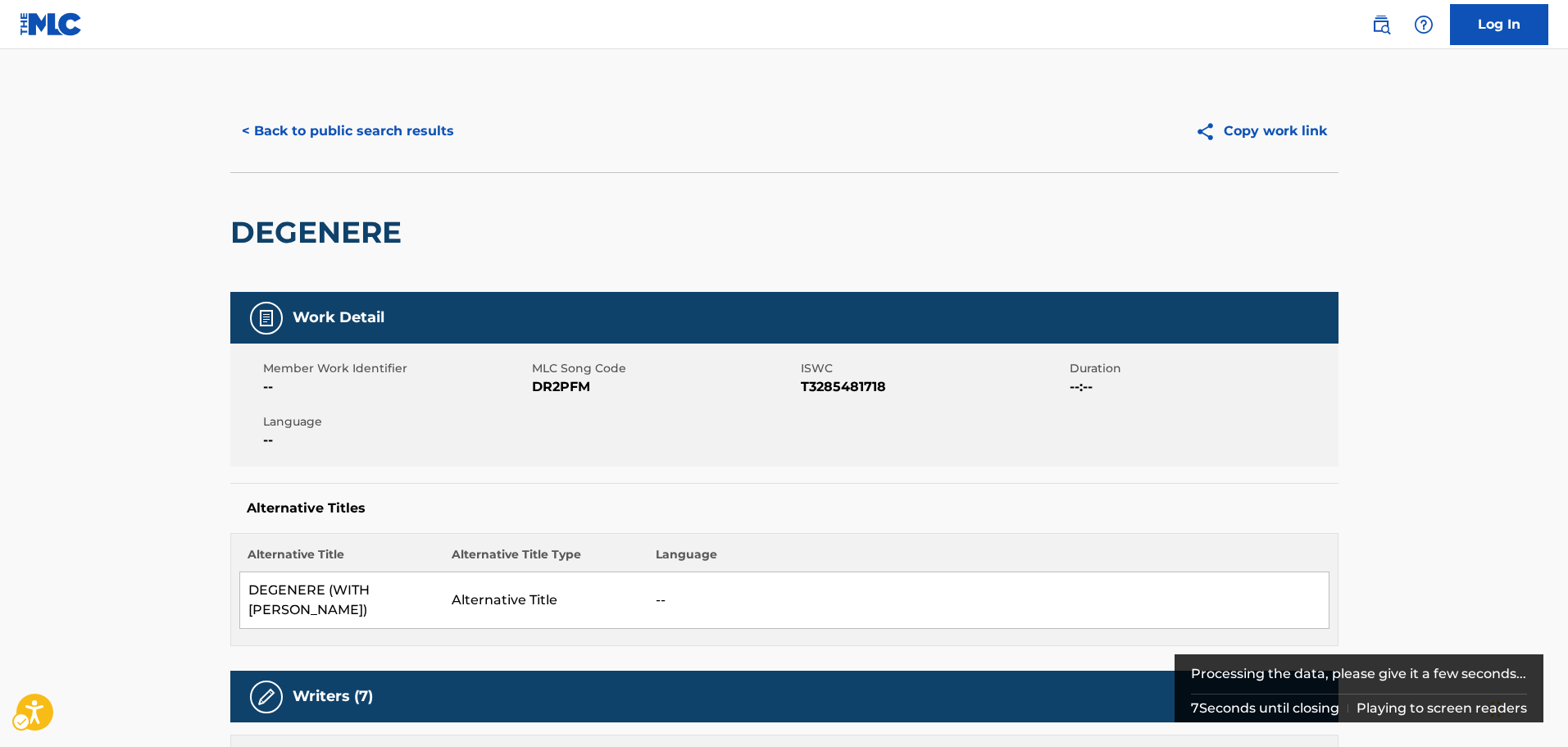
scroll to position [410, 0]
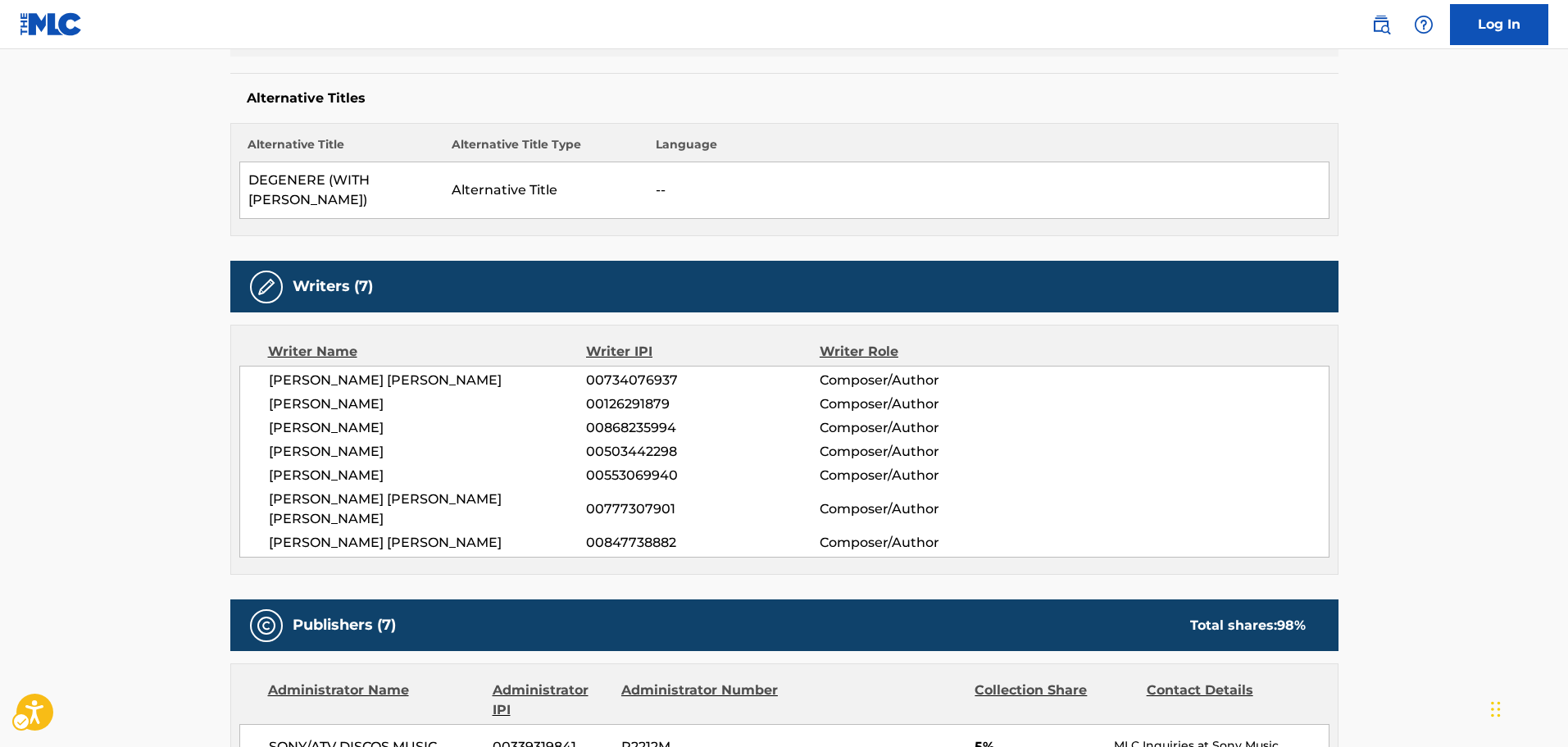
drag, startPoint x: 446, startPoint y: 449, endPoint x: 244, endPoint y: 455, distance: 202.1
click at [244, 455] on div "[PERSON_NAME] [PERSON_NAME] 00734076937 Composer/Author [PERSON_NAME] 001262918…" at bounding box center [784, 461] width 1091 height 192
copy span "[PERSON_NAME]"
